Goal: Find specific page/section: Find specific page/section

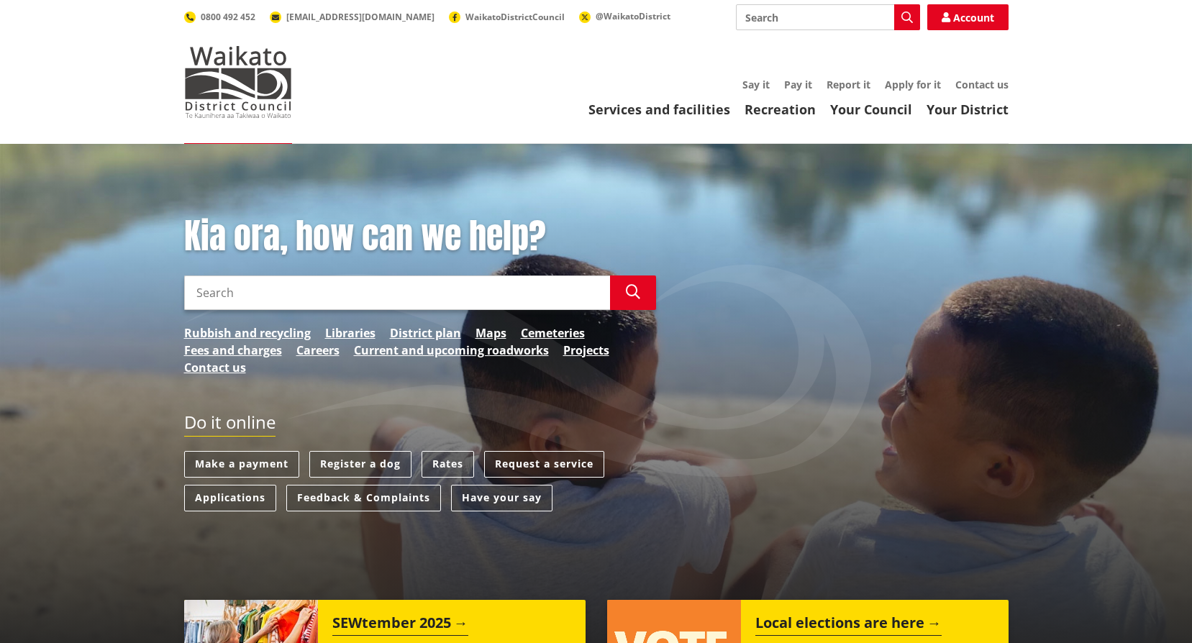
click at [422, 305] on input "Search" at bounding box center [397, 293] width 426 height 35
click at [311, 354] on div "Kia ora, how can we help? Search Car Search Rubbish and recycling Libraries Dis…" at bounding box center [420, 303] width 494 height 175
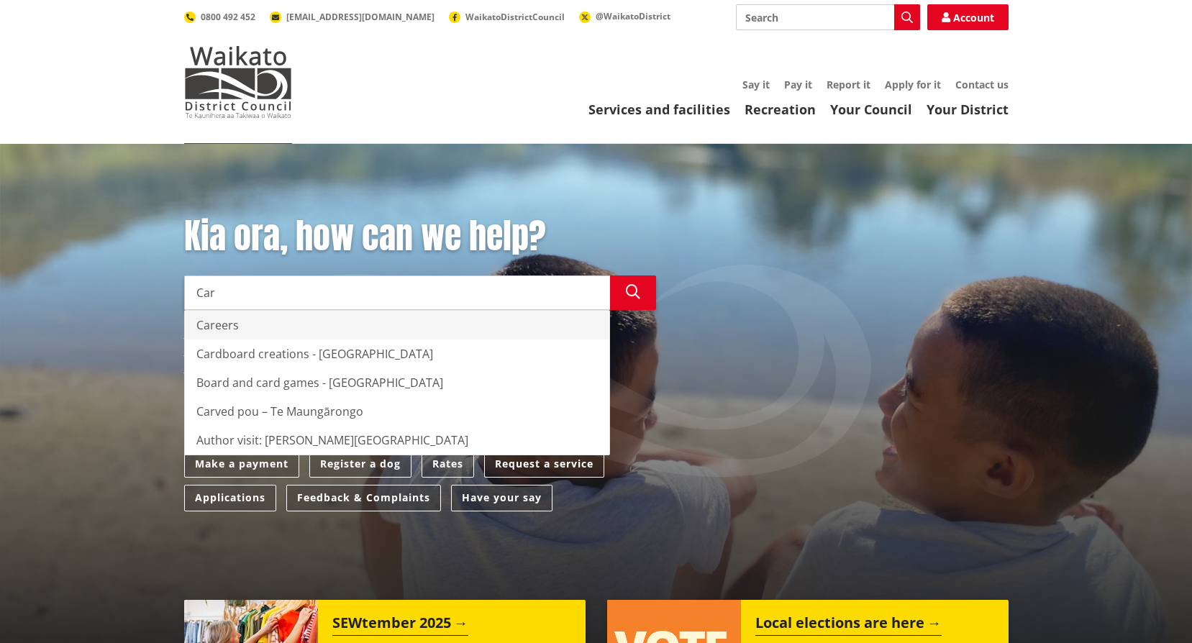
click at [273, 324] on div "Careers" at bounding box center [397, 325] width 425 height 29
type input "Careers"
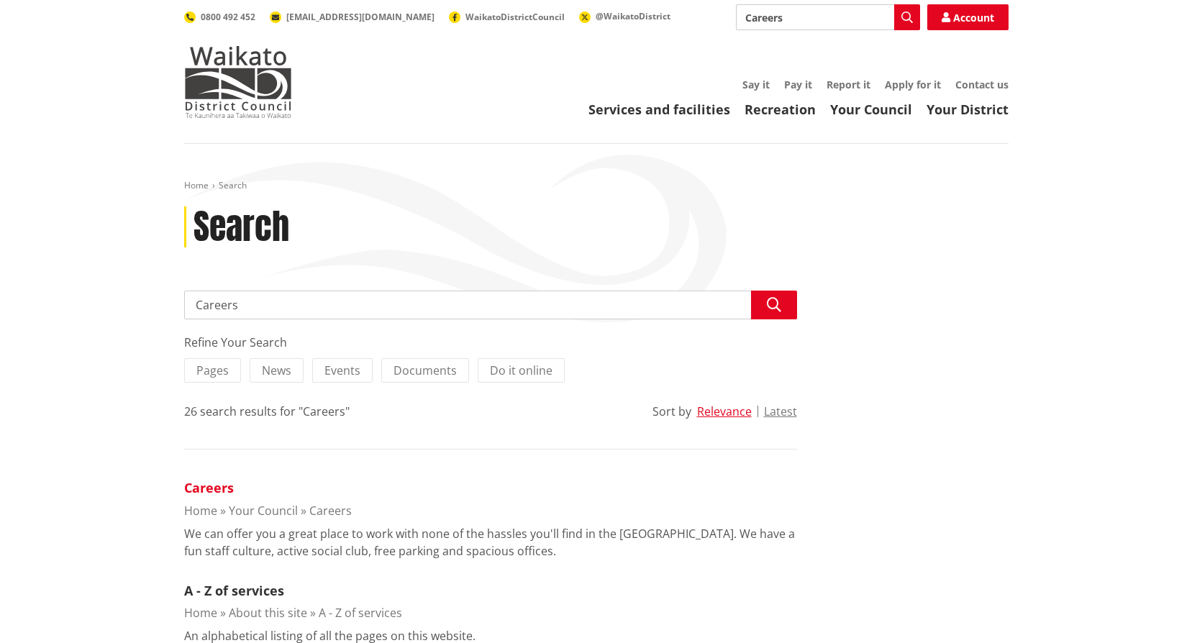
click at [217, 492] on link "Careers" at bounding box center [209, 487] width 50 height 17
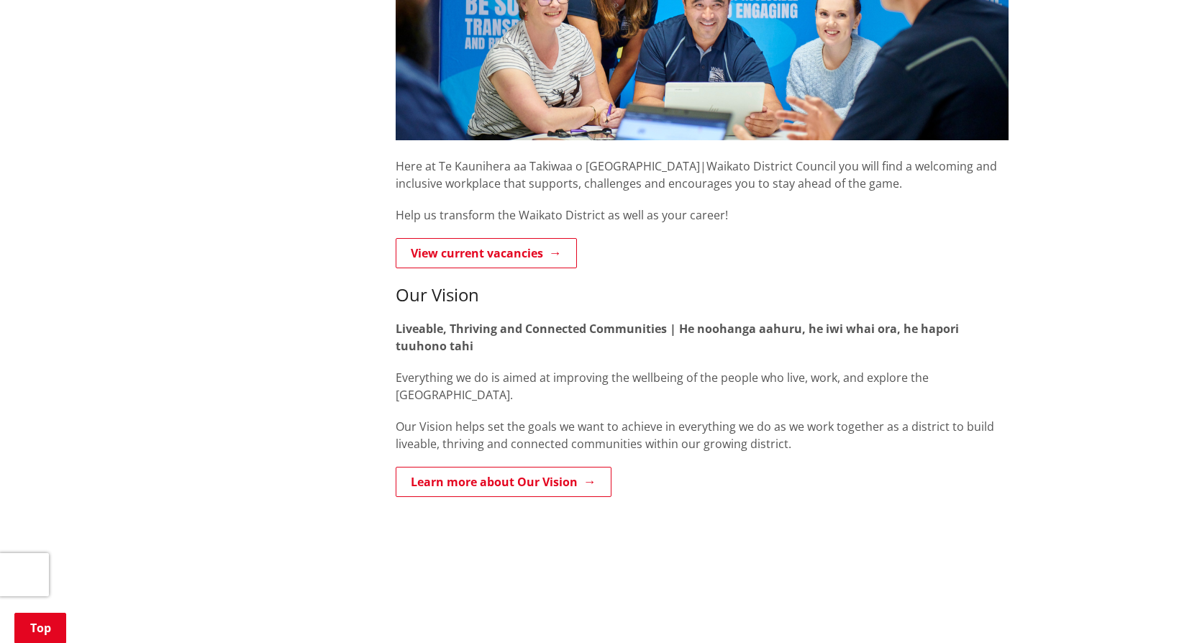
scroll to position [415, 0]
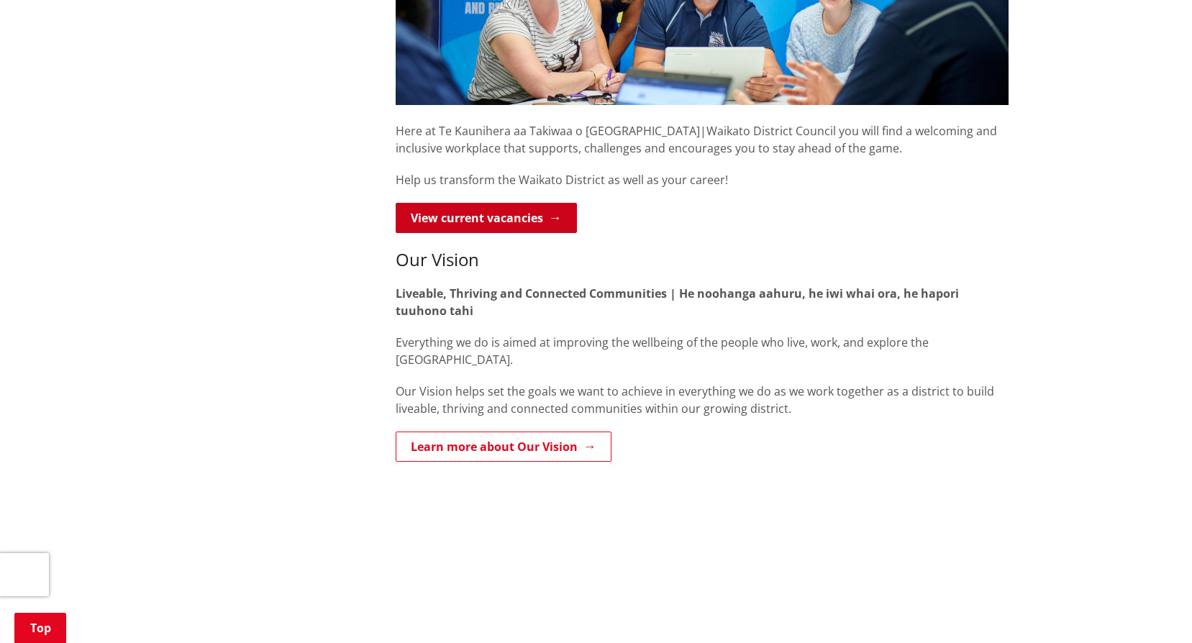
click at [527, 225] on link "View current vacancies" at bounding box center [486, 218] width 181 height 30
